Goal: Communication & Community: Answer question/provide support

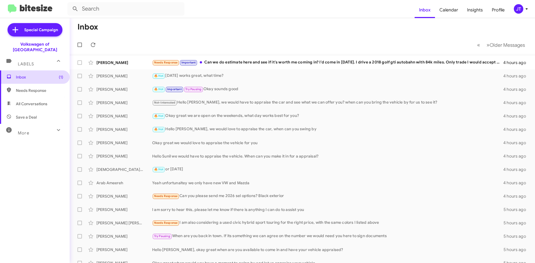
click at [41, 74] on span "Inbox (1)" at bounding box center [39, 77] width 47 height 6
click at [41, 84] on span "Needs Response" at bounding box center [35, 90] width 70 height 13
type input "in:needs-response"
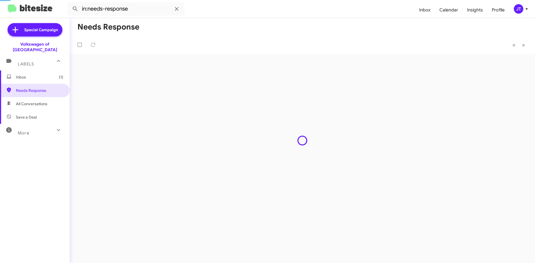
click at [47, 74] on span "Inbox (1)" at bounding box center [39, 77] width 47 height 6
